Goal: Find specific page/section: Find specific page/section

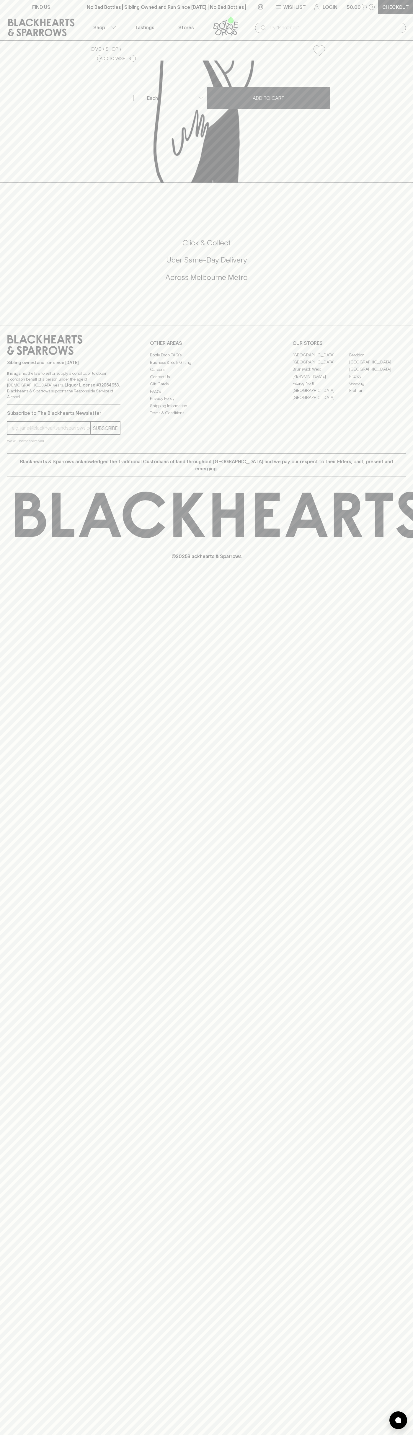
click at [19, 5] on link "FIND US" at bounding box center [41, 7] width 83 height 14
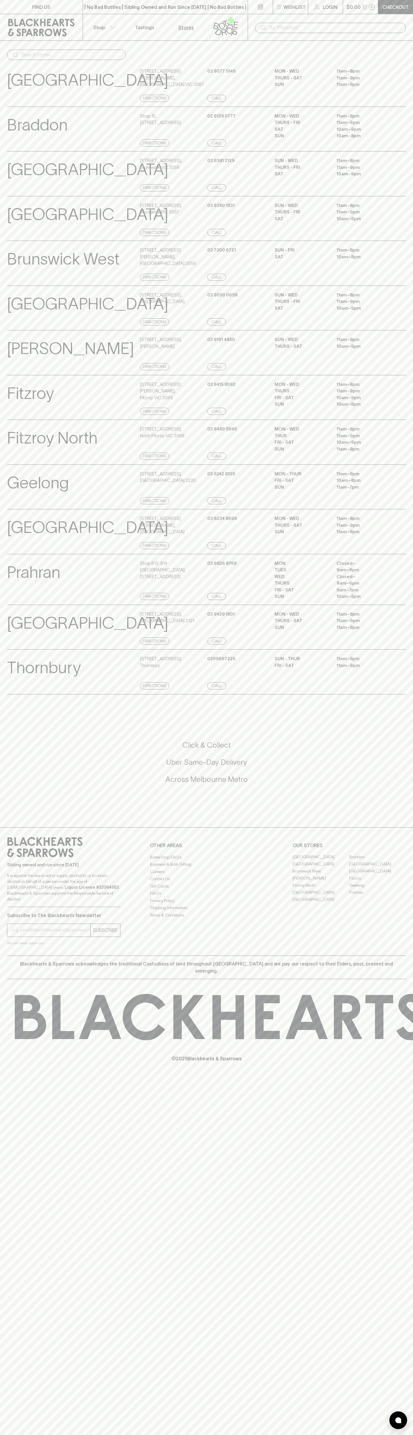
click at [360, 1435] on html "FIND US | No Bad Bottles | Sibling Owned and Run Since [DATE] | No Bad Bottles …" at bounding box center [206, 717] width 413 height 1435
click at [9, 68] on p "[GEOGRAPHIC_DATA]" at bounding box center [87, 80] width 161 height 25
